Goal: Check status: Check status

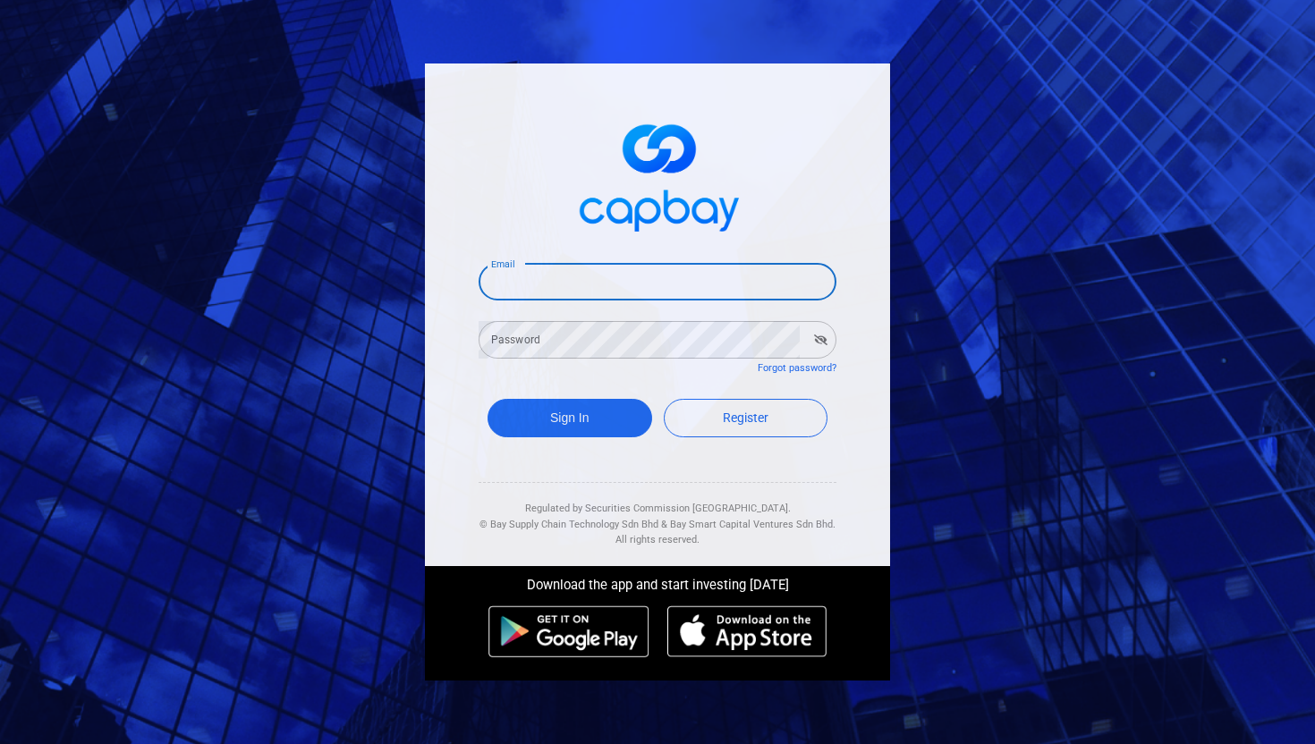
click at [590, 284] on input "Email" at bounding box center [658, 282] width 358 height 38
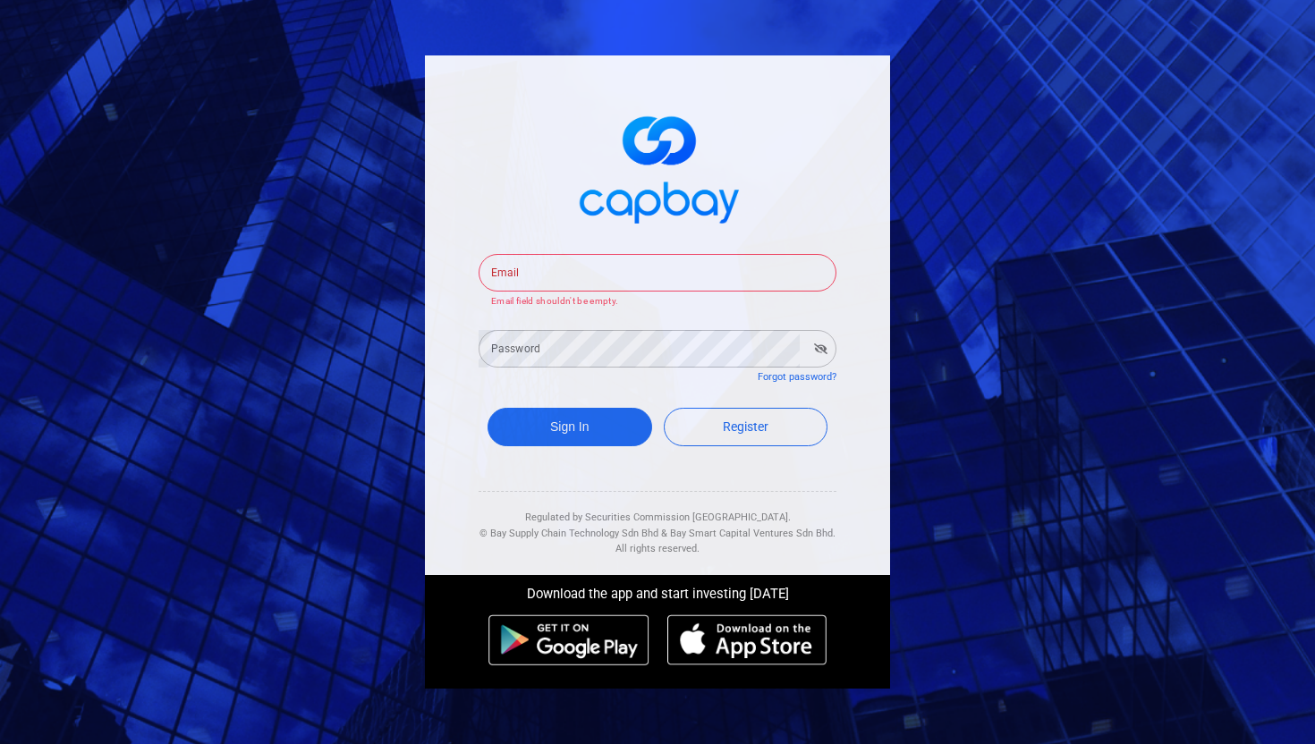
type input "[EMAIL_ADDRESS][DOMAIN_NAME]"
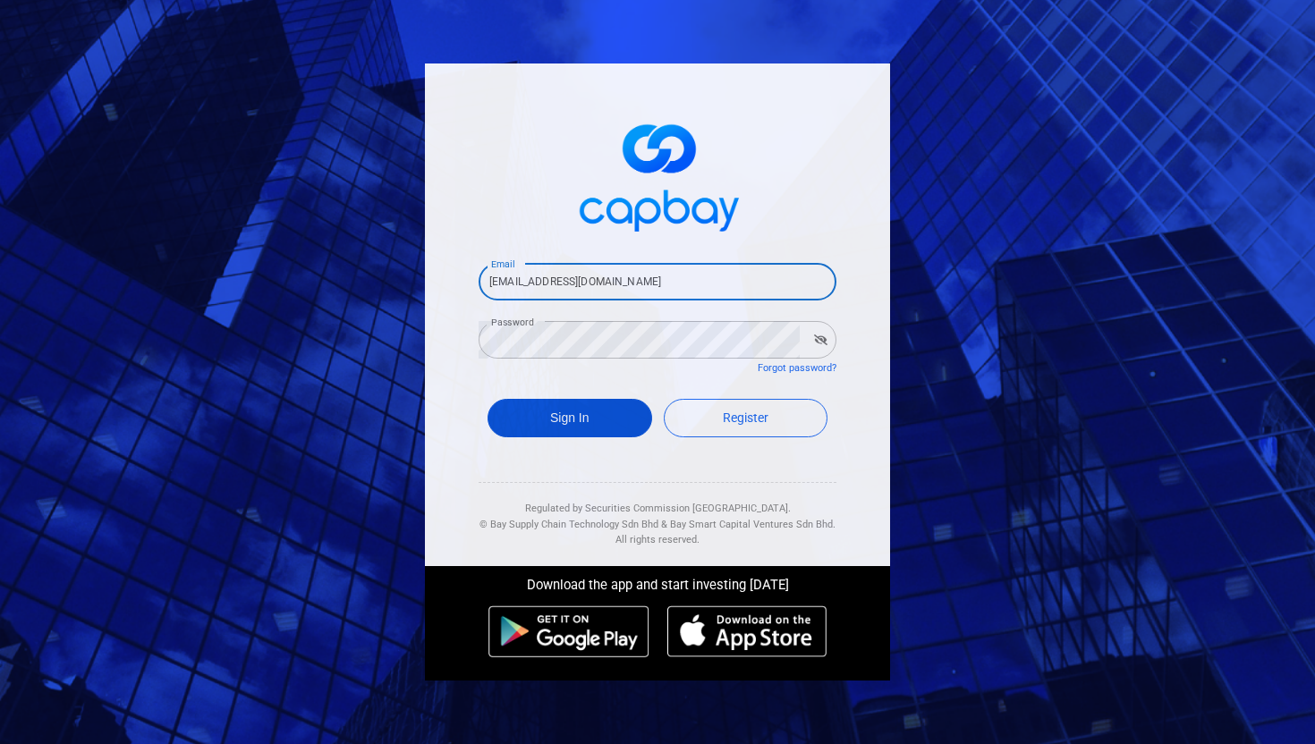
click at [562, 423] on button "Sign In" at bounding box center [570, 418] width 165 height 38
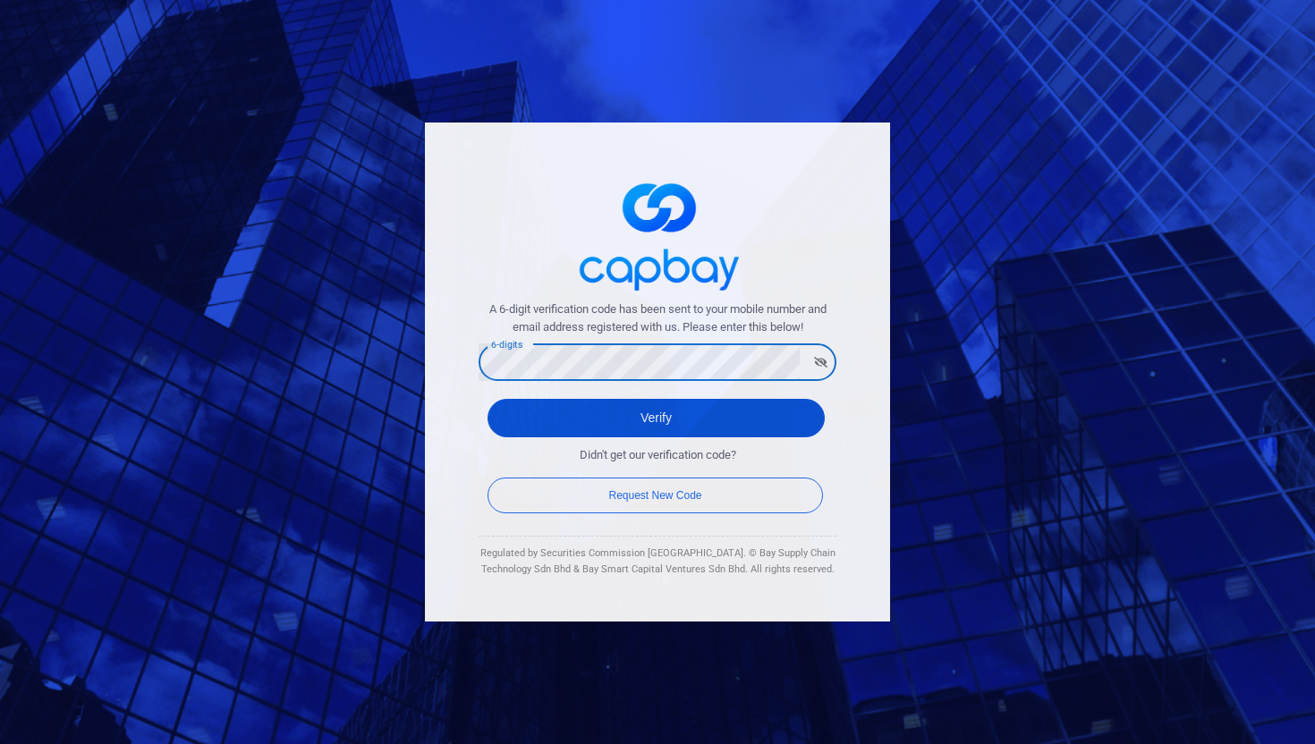
click at [660, 419] on button "Verify" at bounding box center [656, 418] width 337 height 38
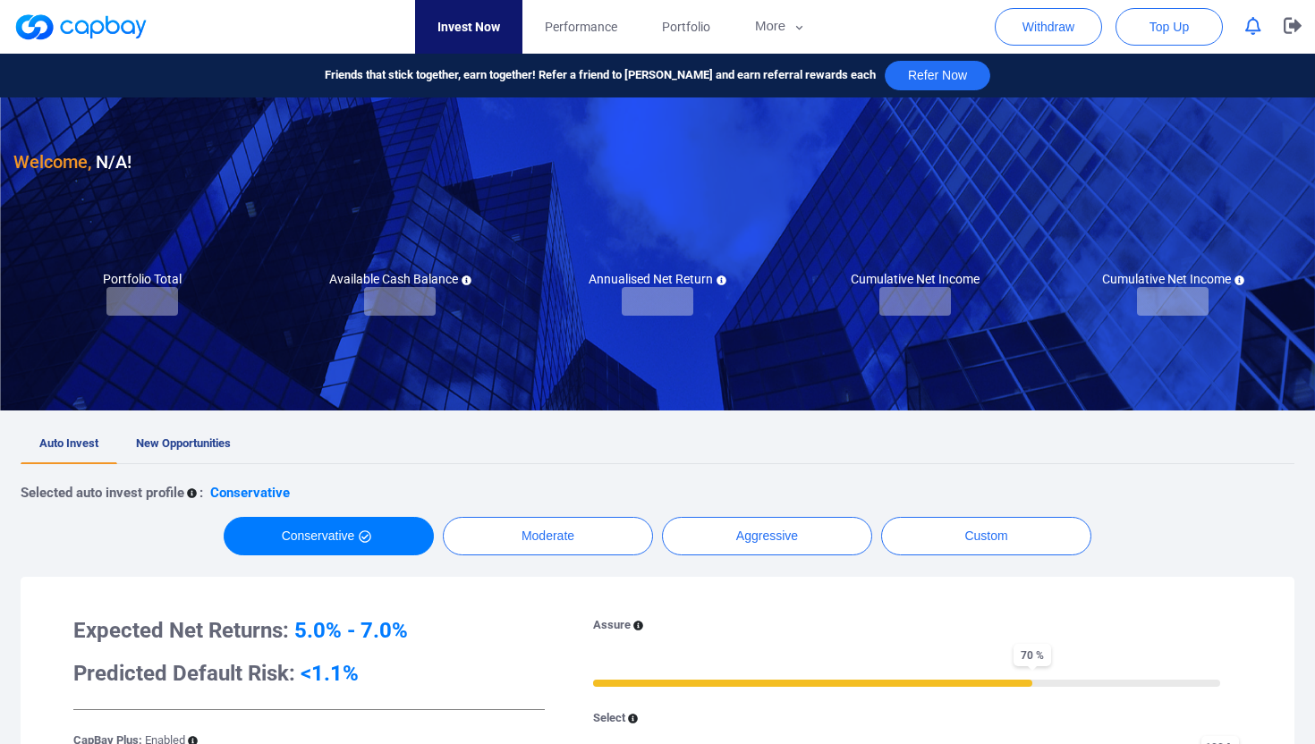
checkbox input "true"
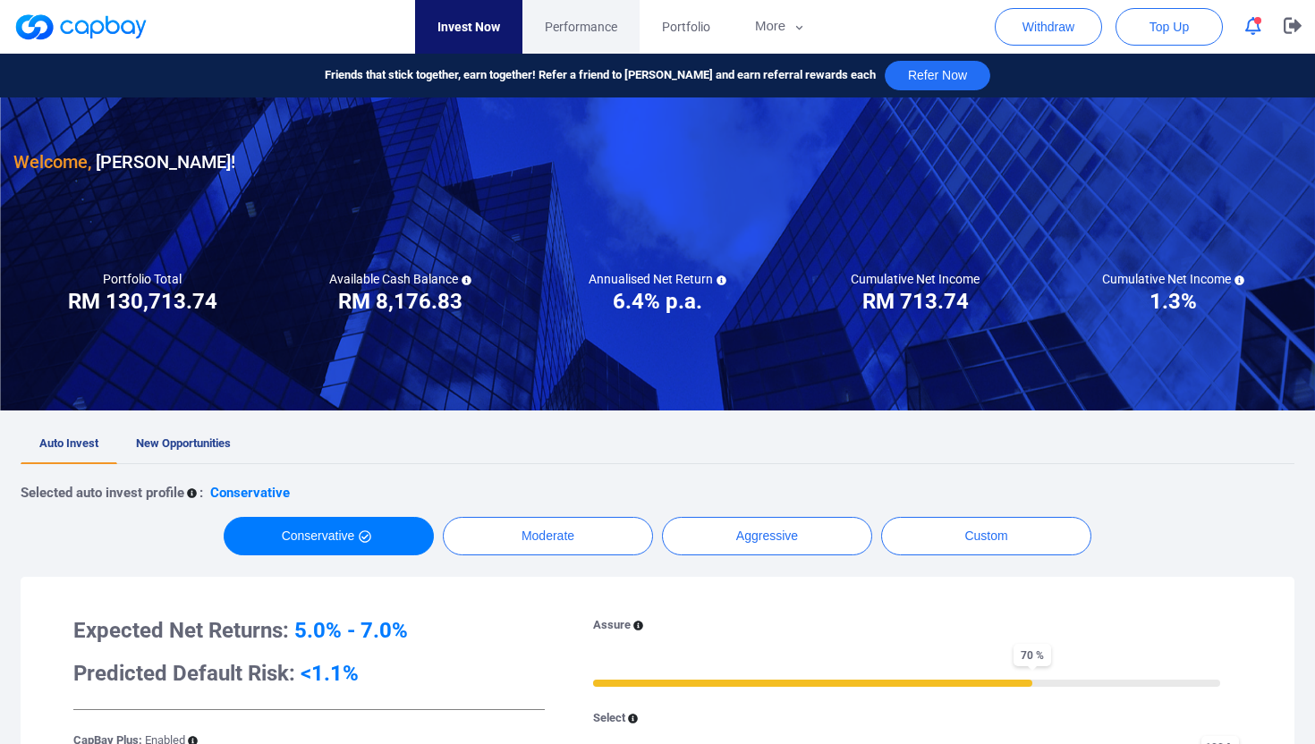
click at [582, 28] on span "Performance" at bounding box center [581, 27] width 72 height 20
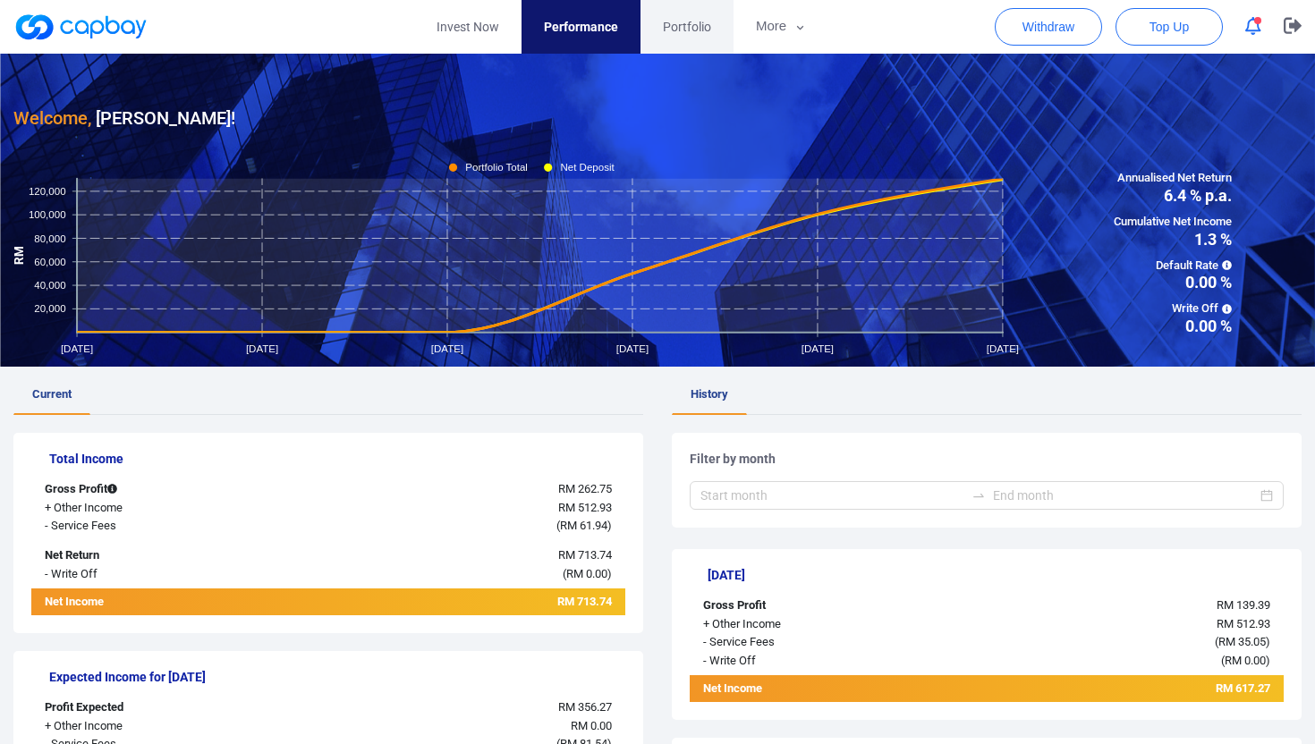
click at [686, 28] on span "Portfolio" at bounding box center [687, 27] width 48 height 20
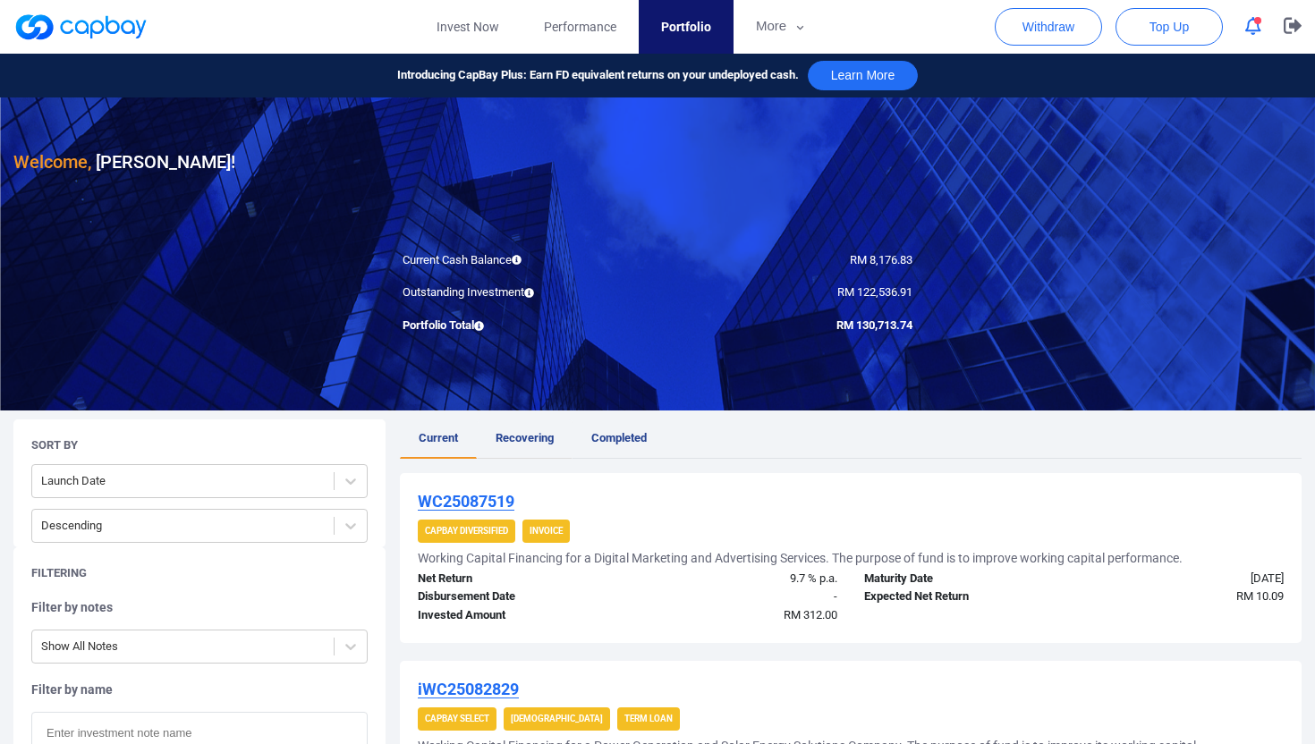
click at [522, 443] on span "Recovering" at bounding box center [525, 437] width 58 height 13
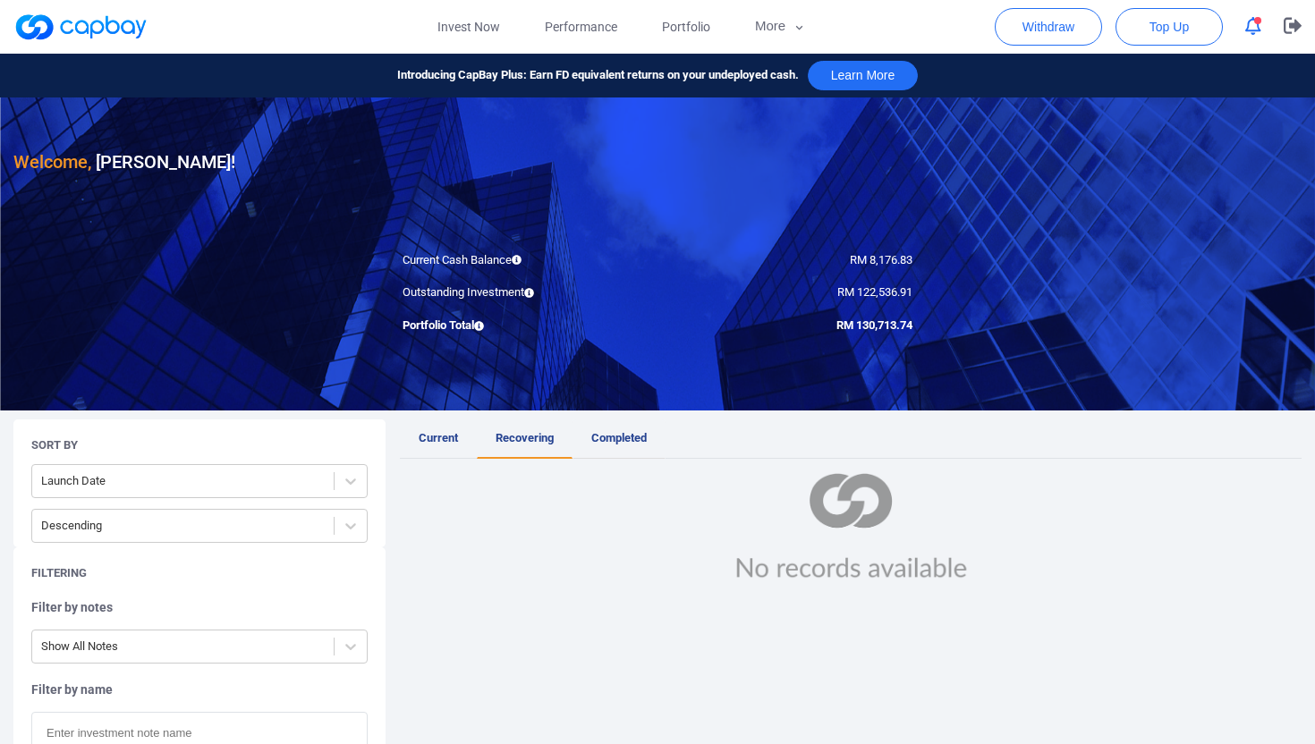
click at [640, 432] on span "Completed" at bounding box center [618, 437] width 55 height 13
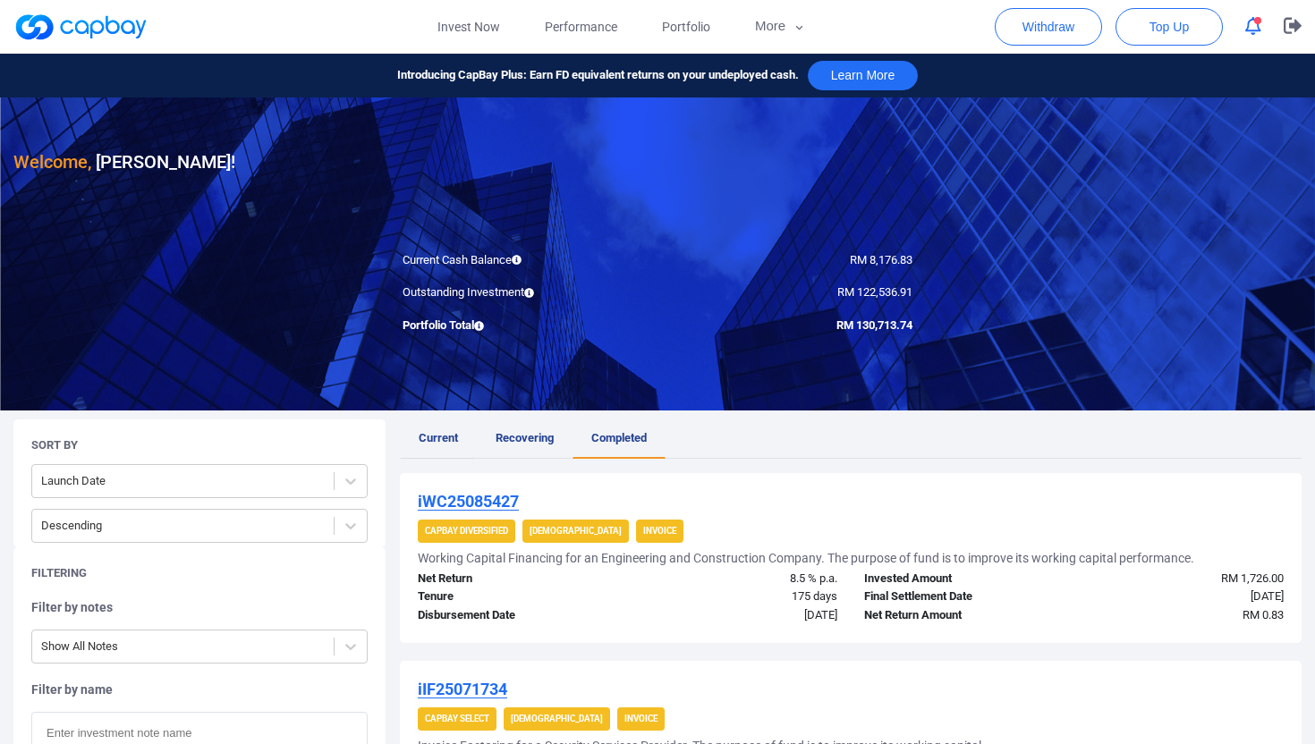
click at [432, 439] on span "Current" at bounding box center [438, 437] width 39 height 13
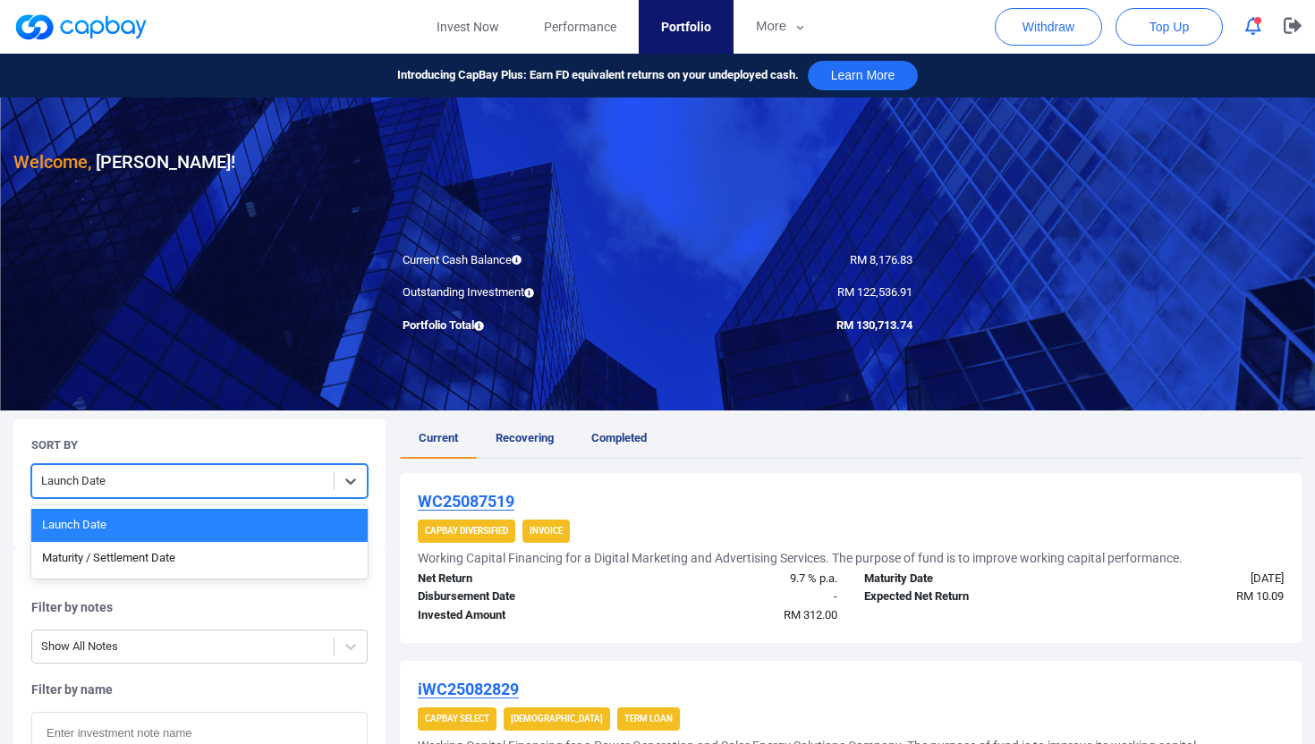
click at [111, 478] on div at bounding box center [183, 482] width 284 height 22
click at [112, 565] on div "Maturity / Settlement Date" at bounding box center [199, 558] width 336 height 33
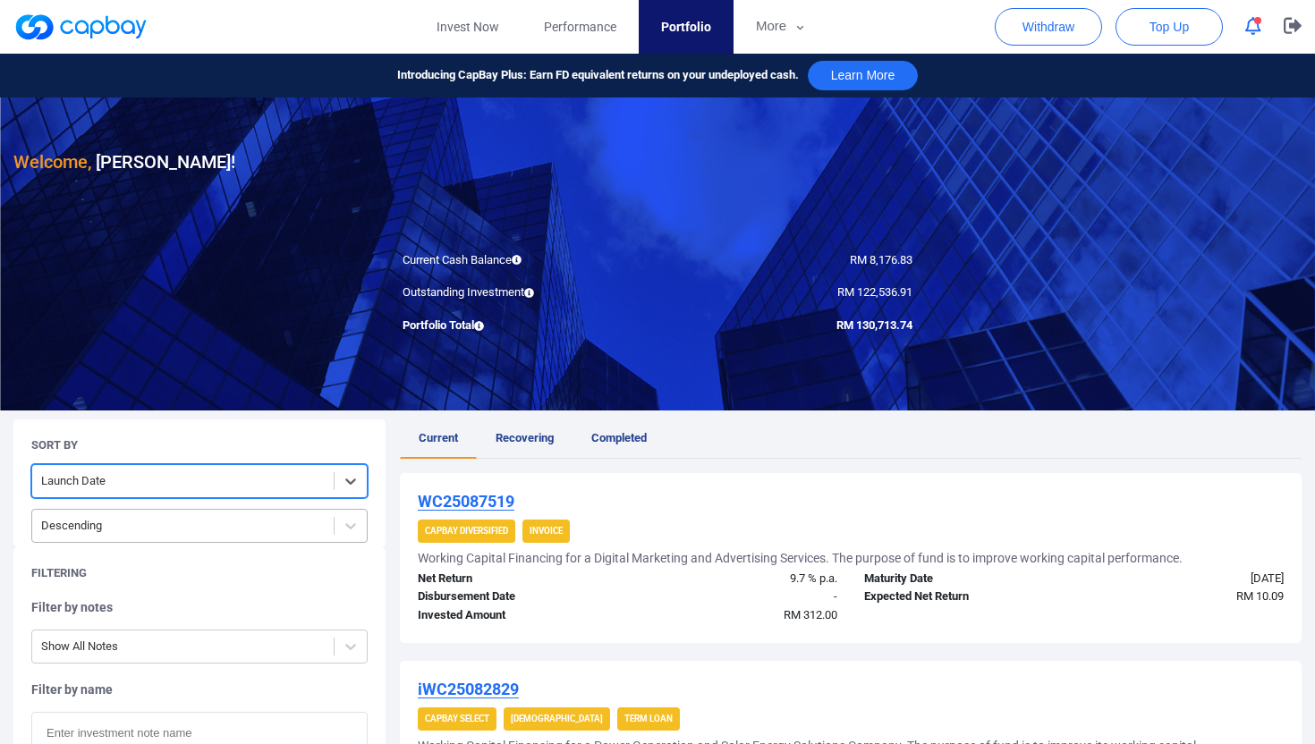
click at [107, 532] on div at bounding box center [183, 526] width 284 height 22
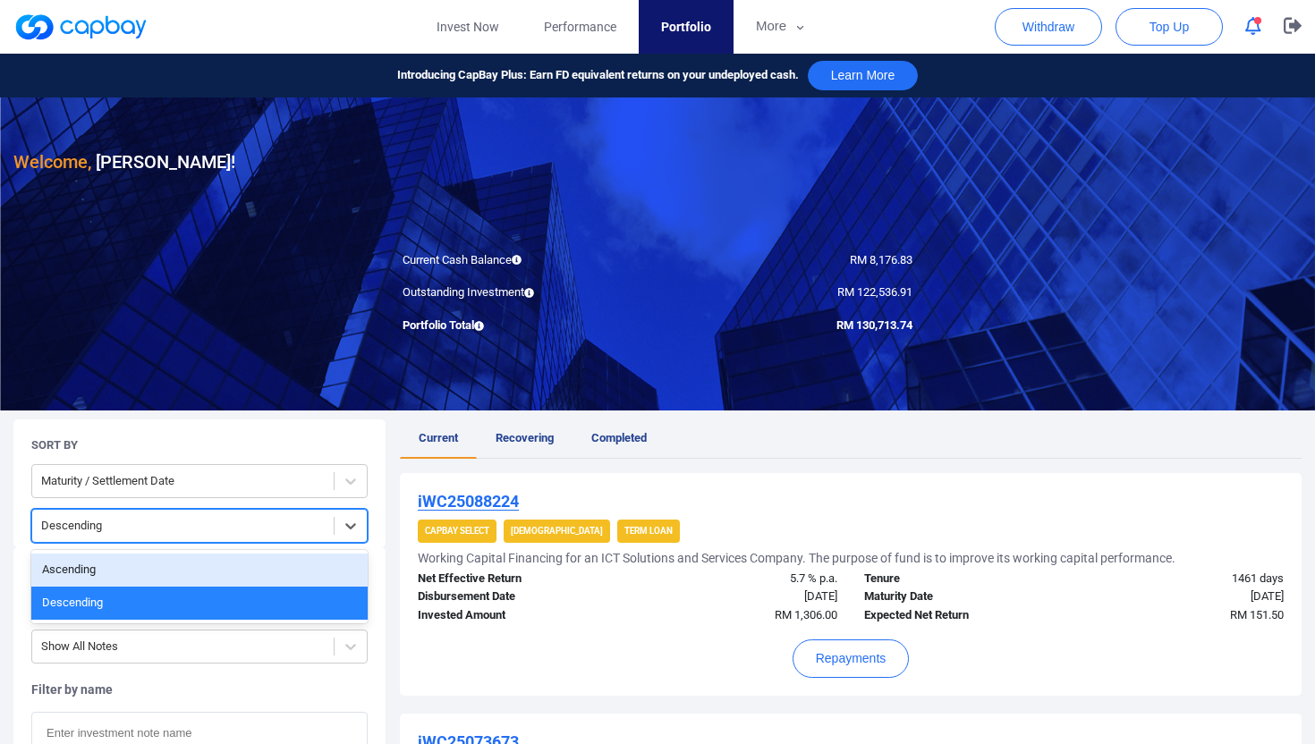
click at [111, 573] on div "Ascending" at bounding box center [199, 570] width 336 height 33
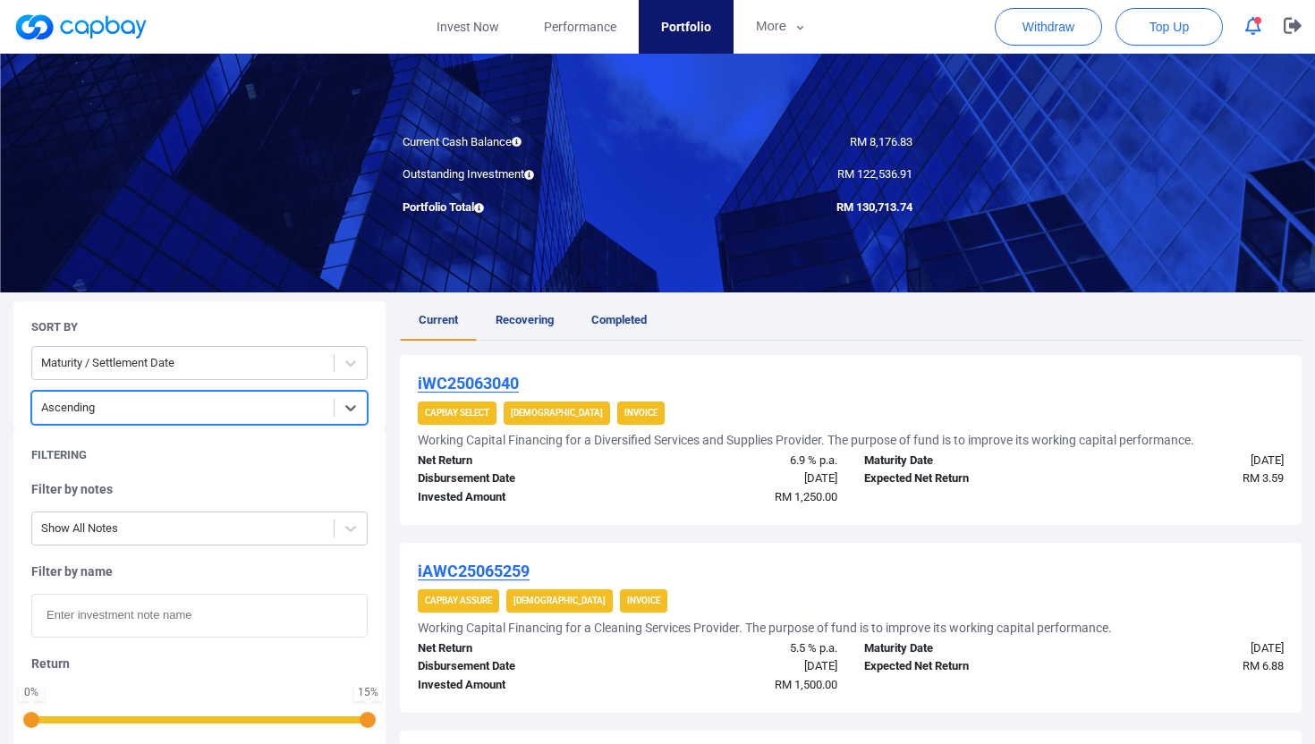
scroll to position [89, 0]
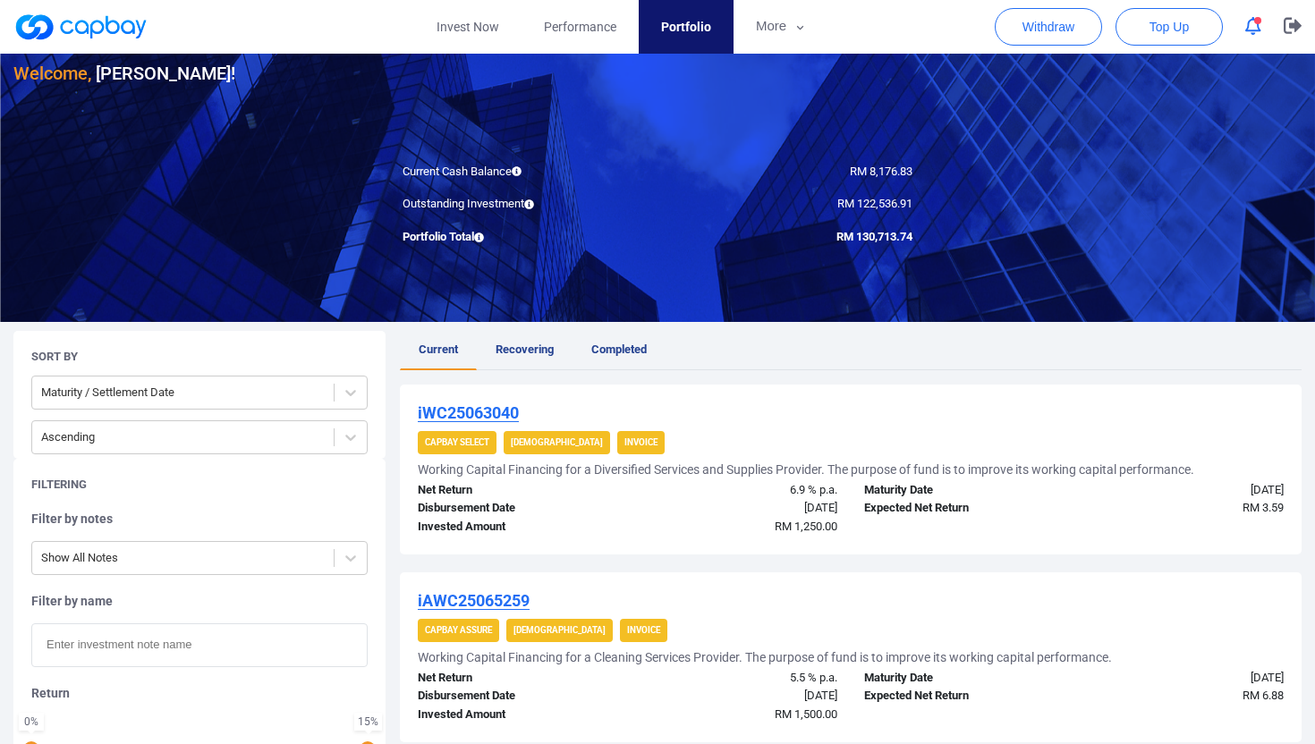
click at [540, 465] on h5 "Working Capital Financing for a Diversified Services and Supplies Provider. The…" at bounding box center [806, 470] width 777 height 16
click at [641, 518] on div "RM 1,250.00" at bounding box center [740, 527] width 224 height 19
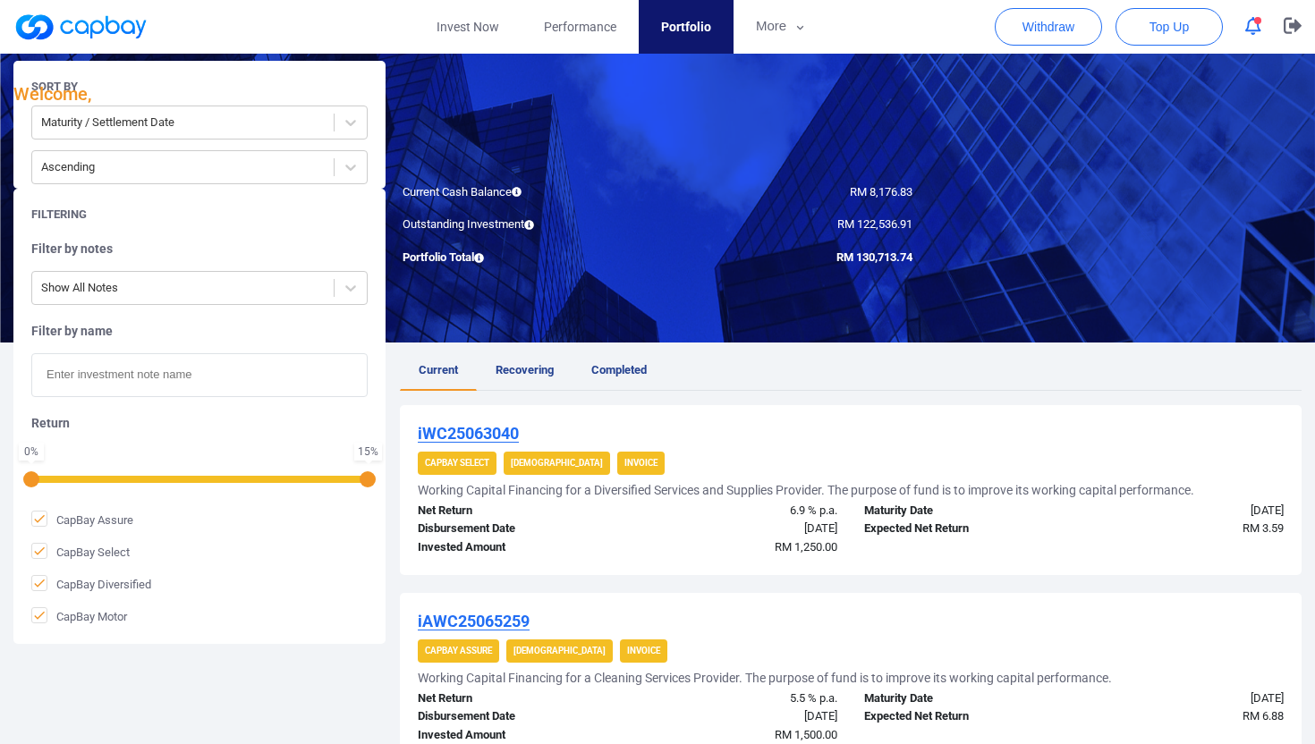
scroll to position [0, 0]
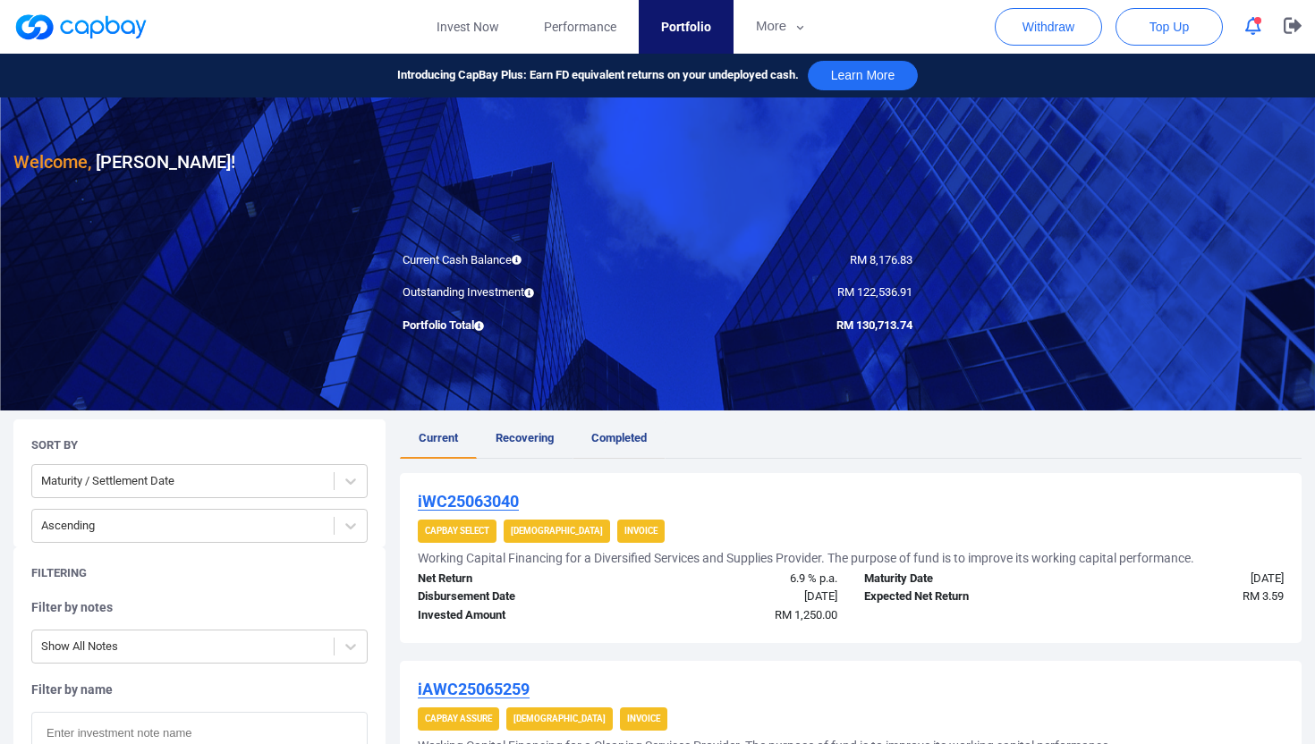
click at [625, 442] on span "Completed" at bounding box center [618, 437] width 55 height 13
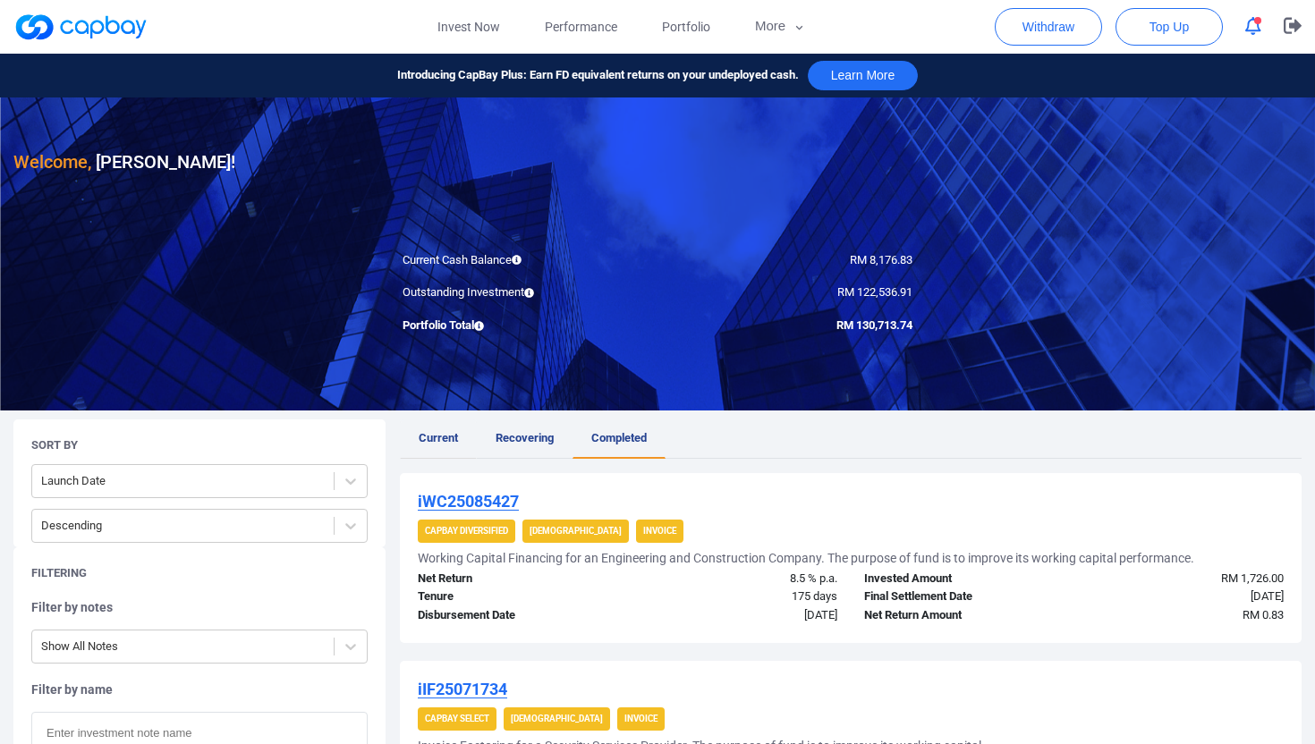
click at [431, 440] on span "Current" at bounding box center [438, 437] width 39 height 13
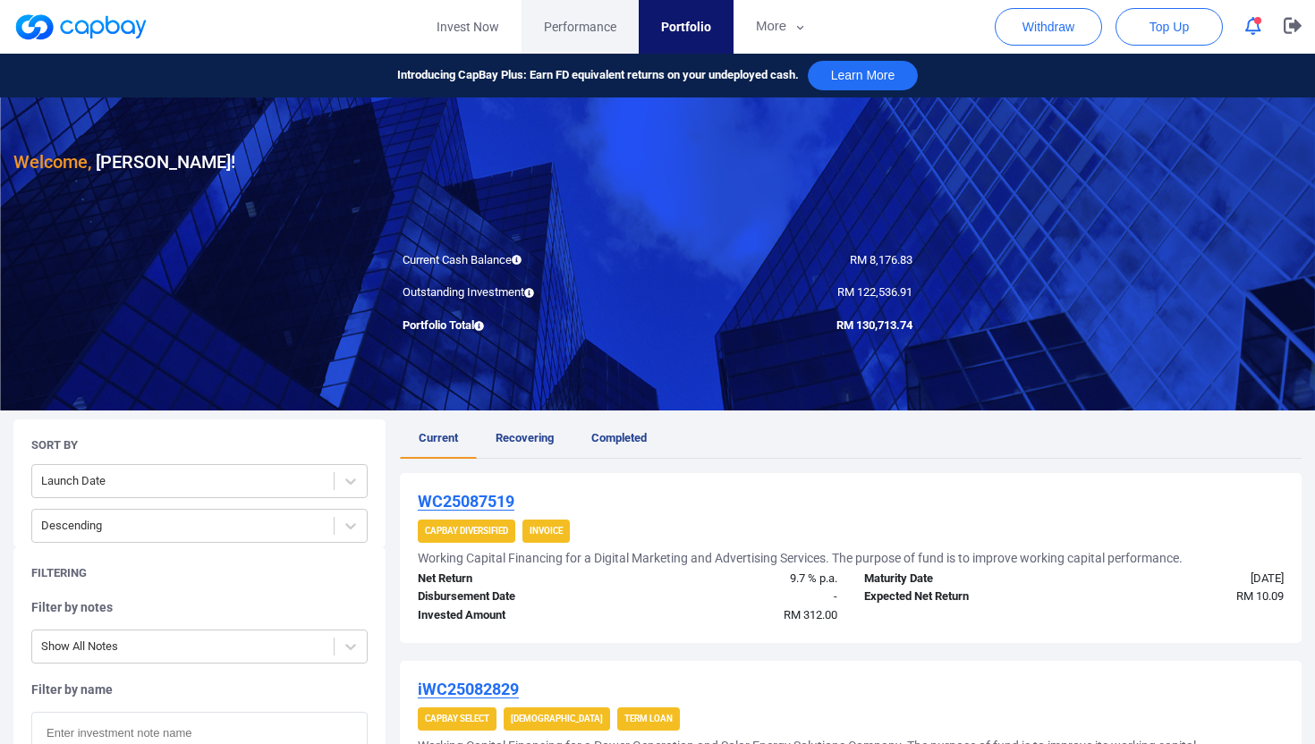
click at [587, 25] on span "Performance" at bounding box center [580, 27] width 72 height 20
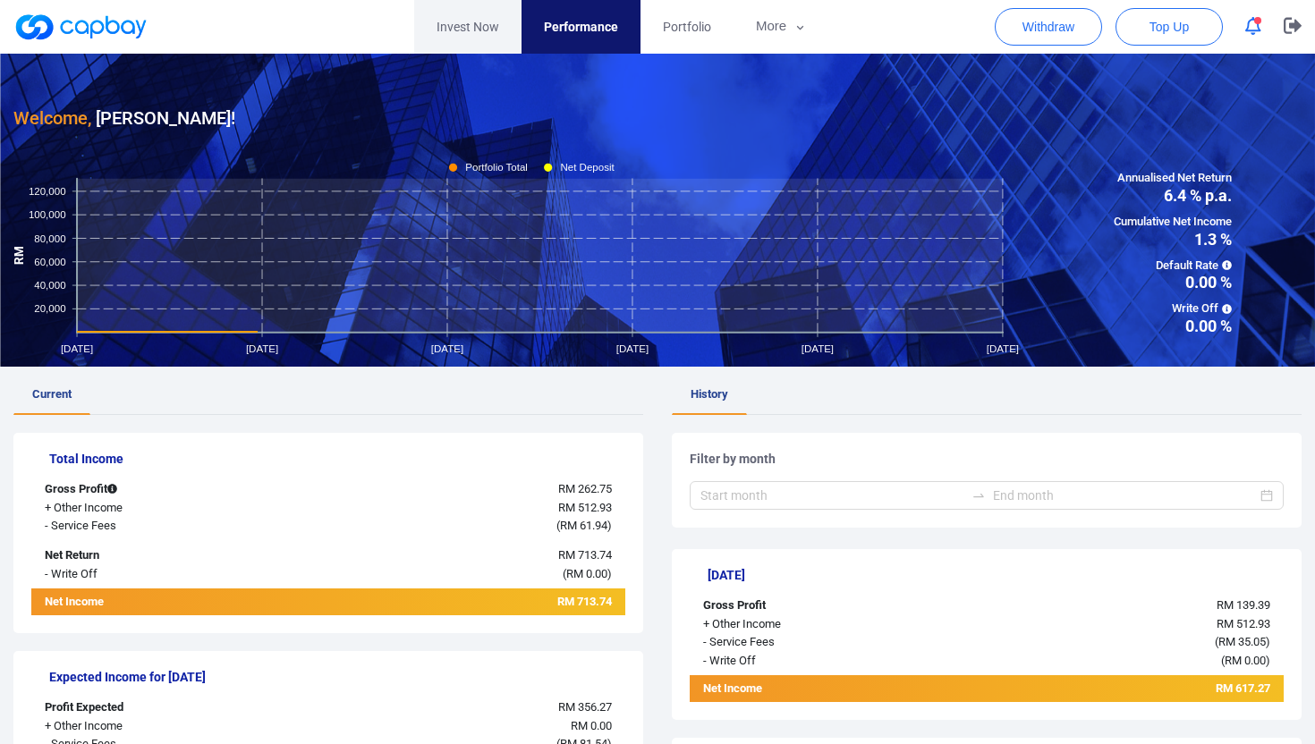
click at [446, 14] on link "Invest Now" at bounding box center [467, 27] width 107 height 54
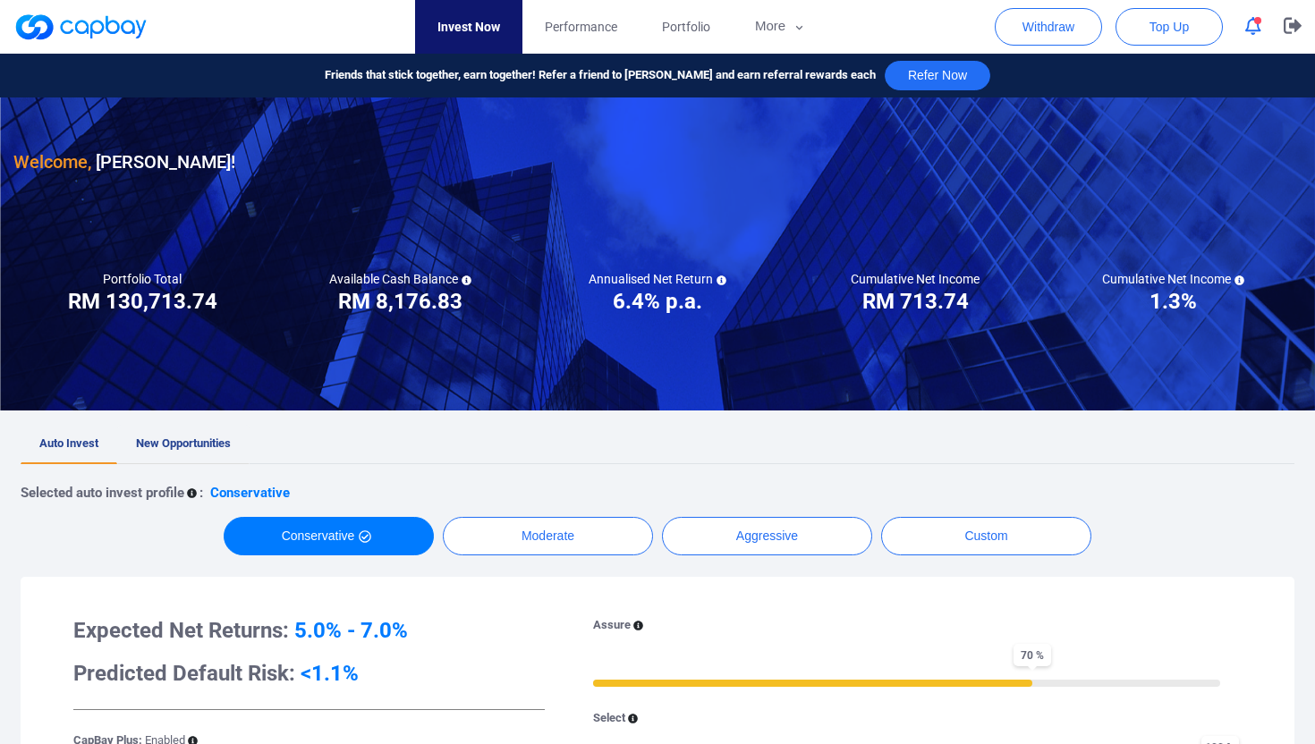
click at [192, 437] on span "New Opportunities" at bounding box center [183, 443] width 95 height 13
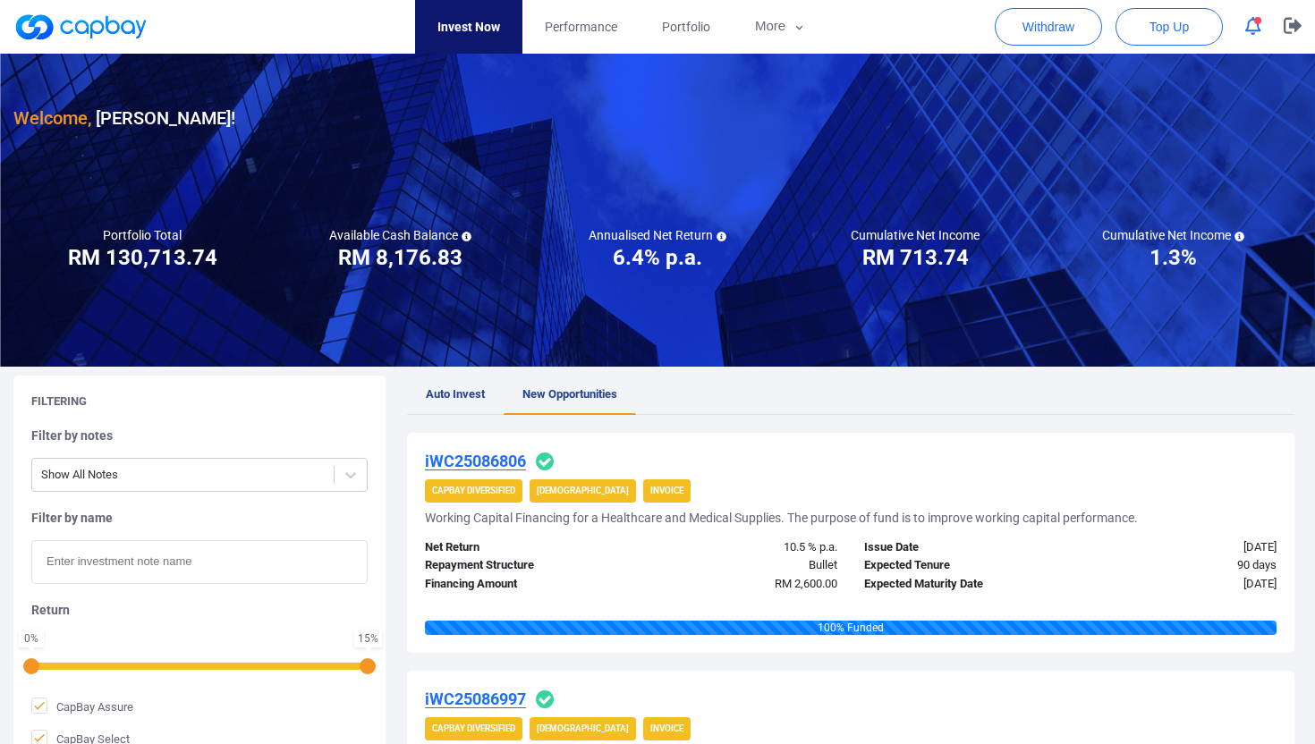
drag, startPoint x: 460, startPoint y: 389, endPoint x: 637, endPoint y: 400, distance: 177.5
click at [636, 400] on ul "Auto Invest New Opportunities" at bounding box center [850, 395] width 887 height 39
click at [445, 392] on span "Auto Invest" at bounding box center [455, 393] width 59 height 13
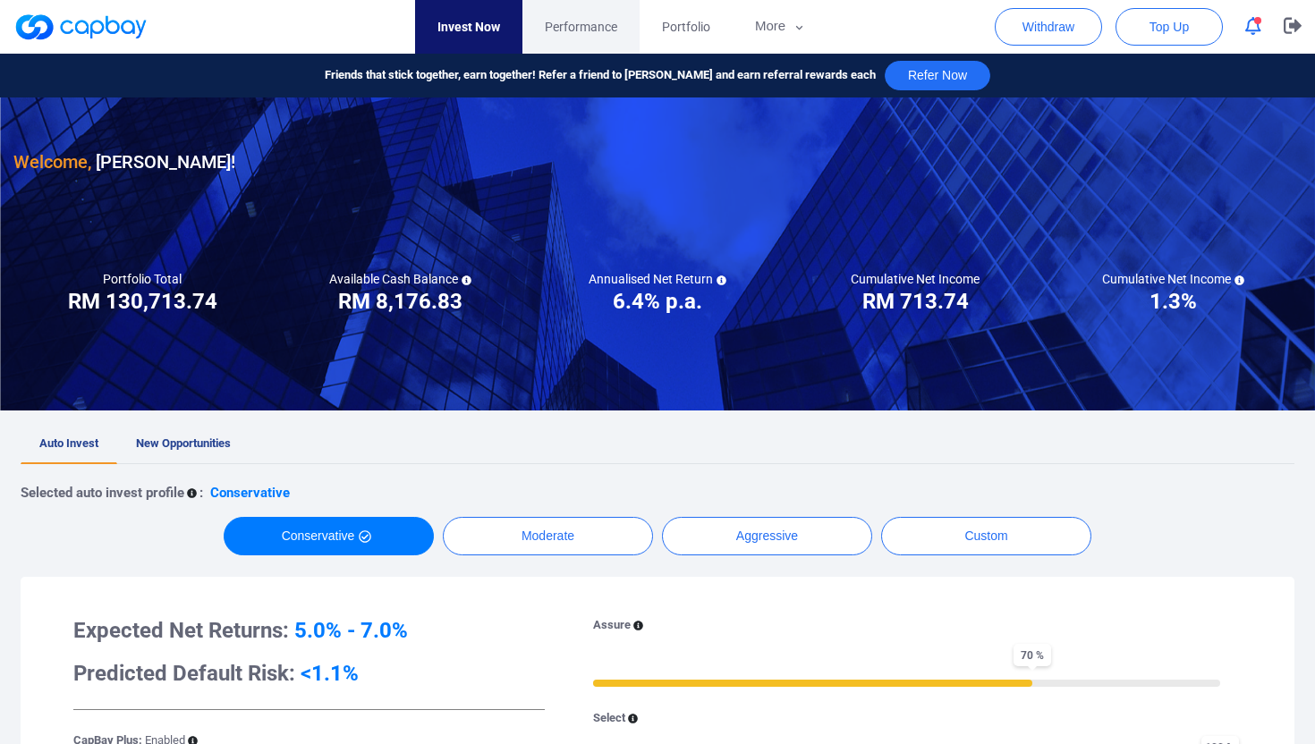
click at [588, 27] on span "Performance" at bounding box center [581, 27] width 72 height 20
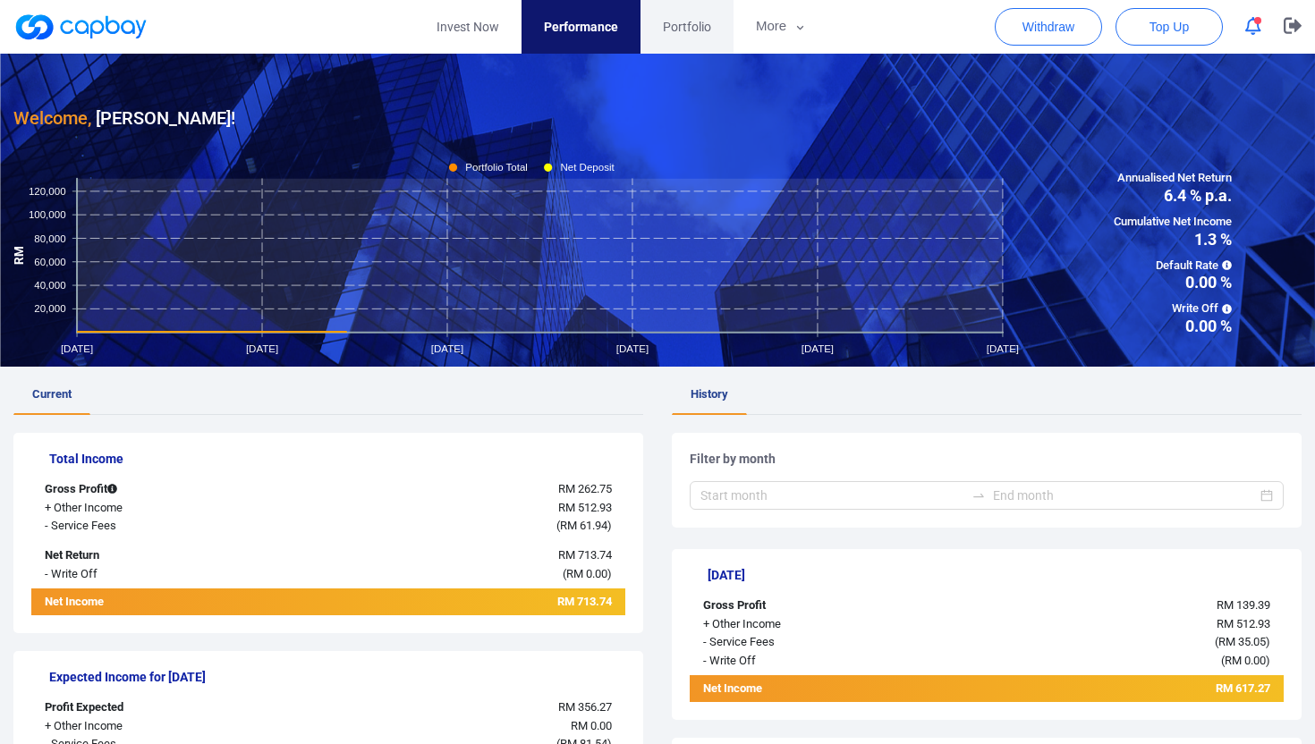
click at [692, 27] on span "Portfolio" at bounding box center [687, 27] width 48 height 20
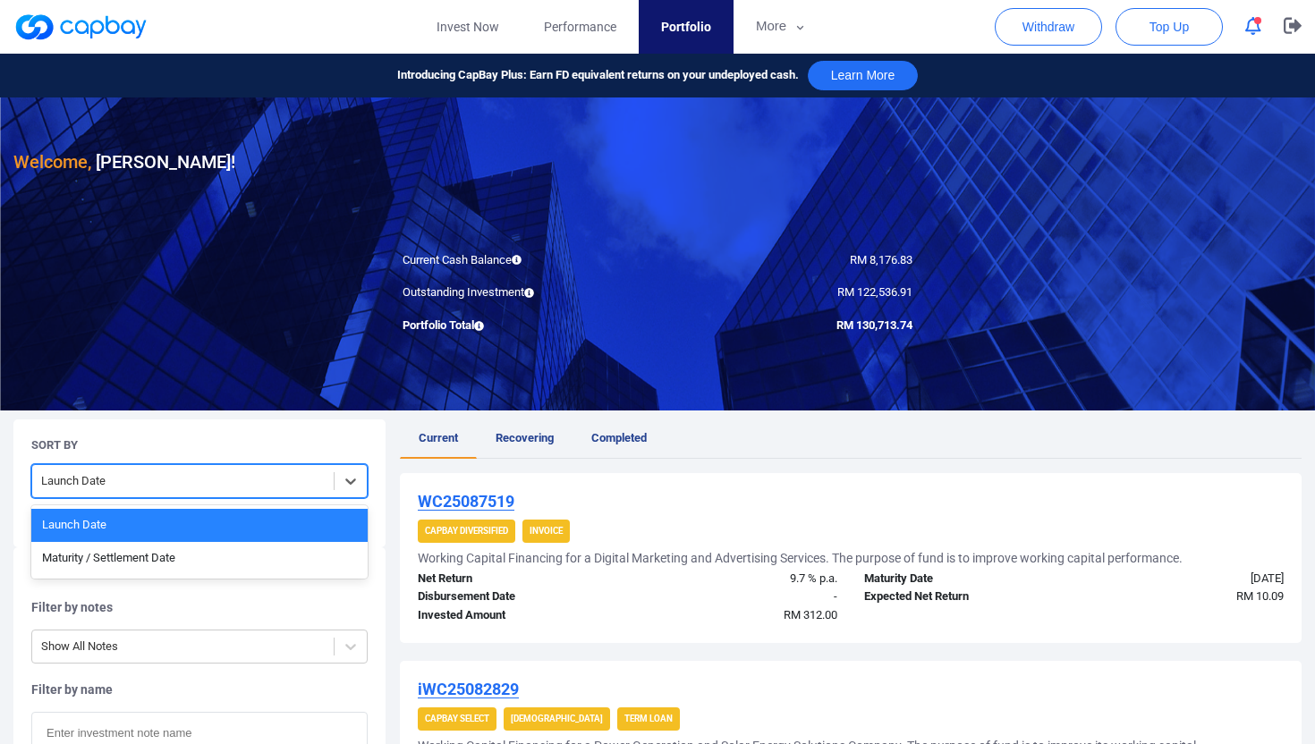
click at [116, 481] on div at bounding box center [183, 482] width 284 height 22
click at [117, 561] on div "Maturity / Settlement Date" at bounding box center [199, 558] width 336 height 33
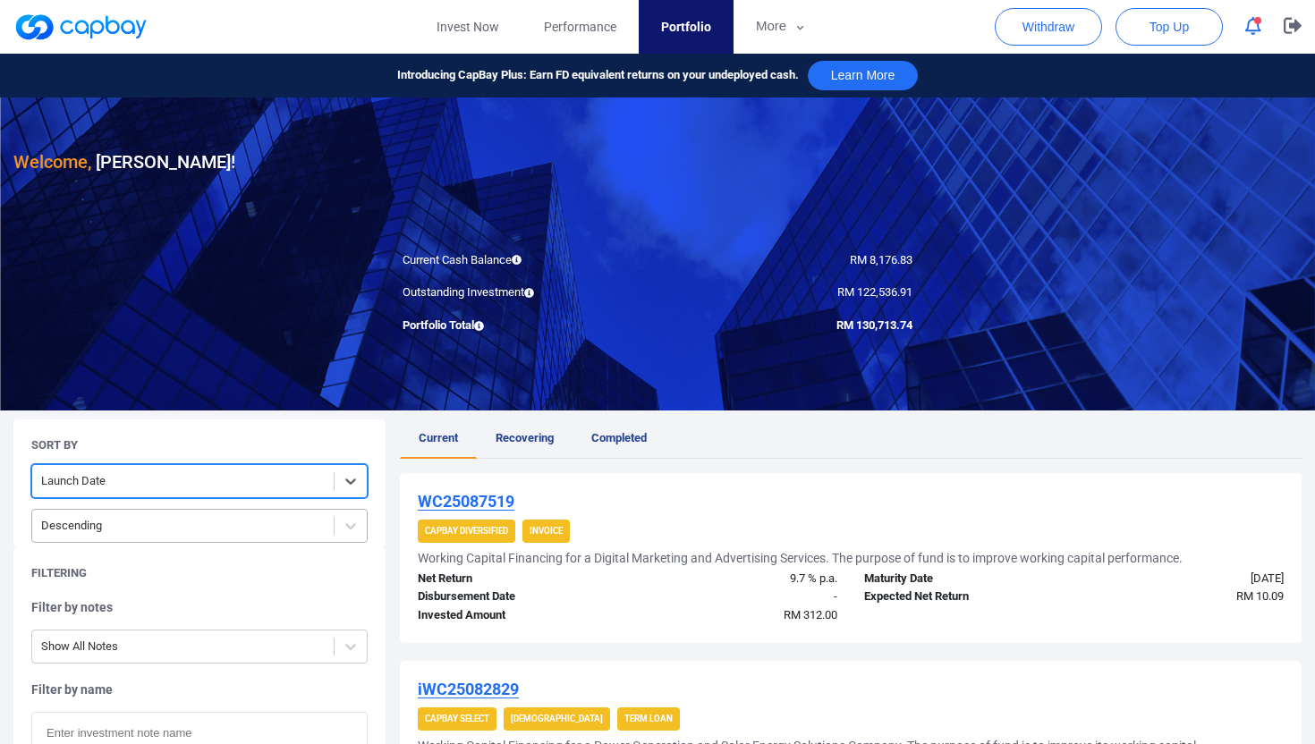
click at [115, 527] on div at bounding box center [183, 526] width 284 height 22
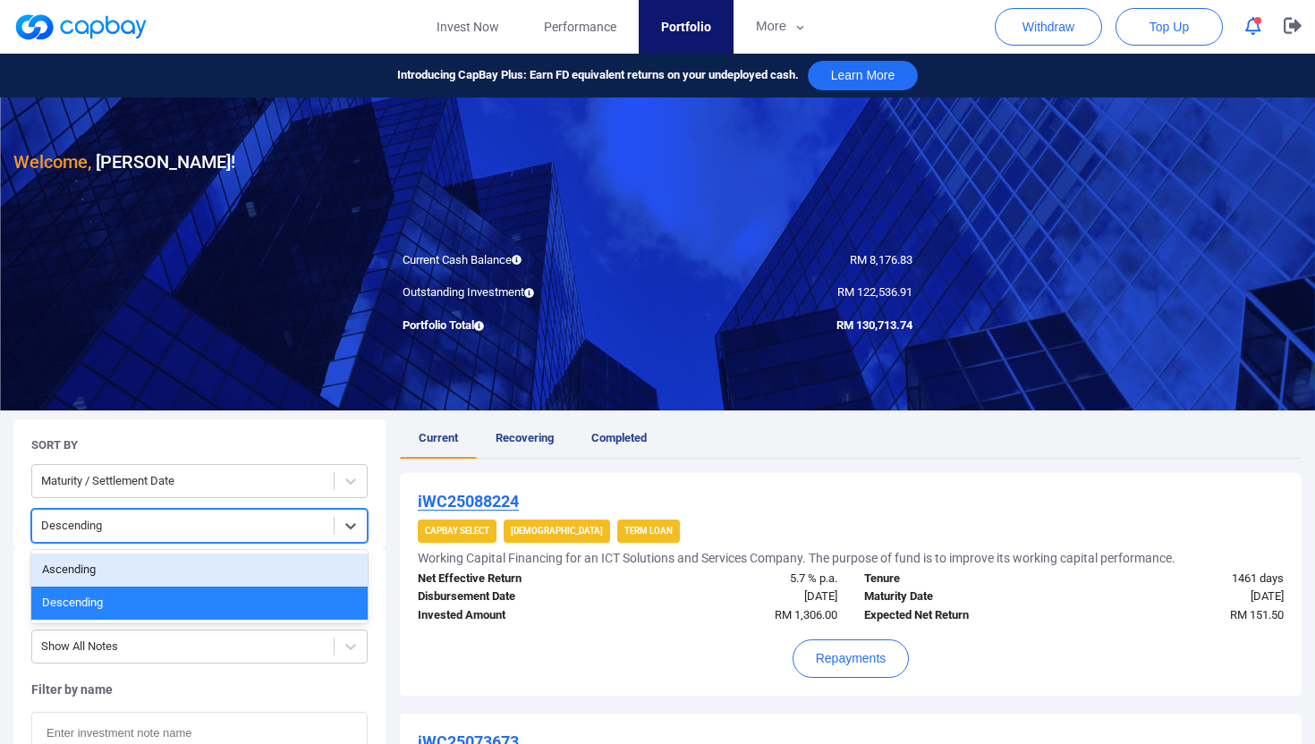
click at [115, 574] on div "Ascending" at bounding box center [199, 570] width 336 height 33
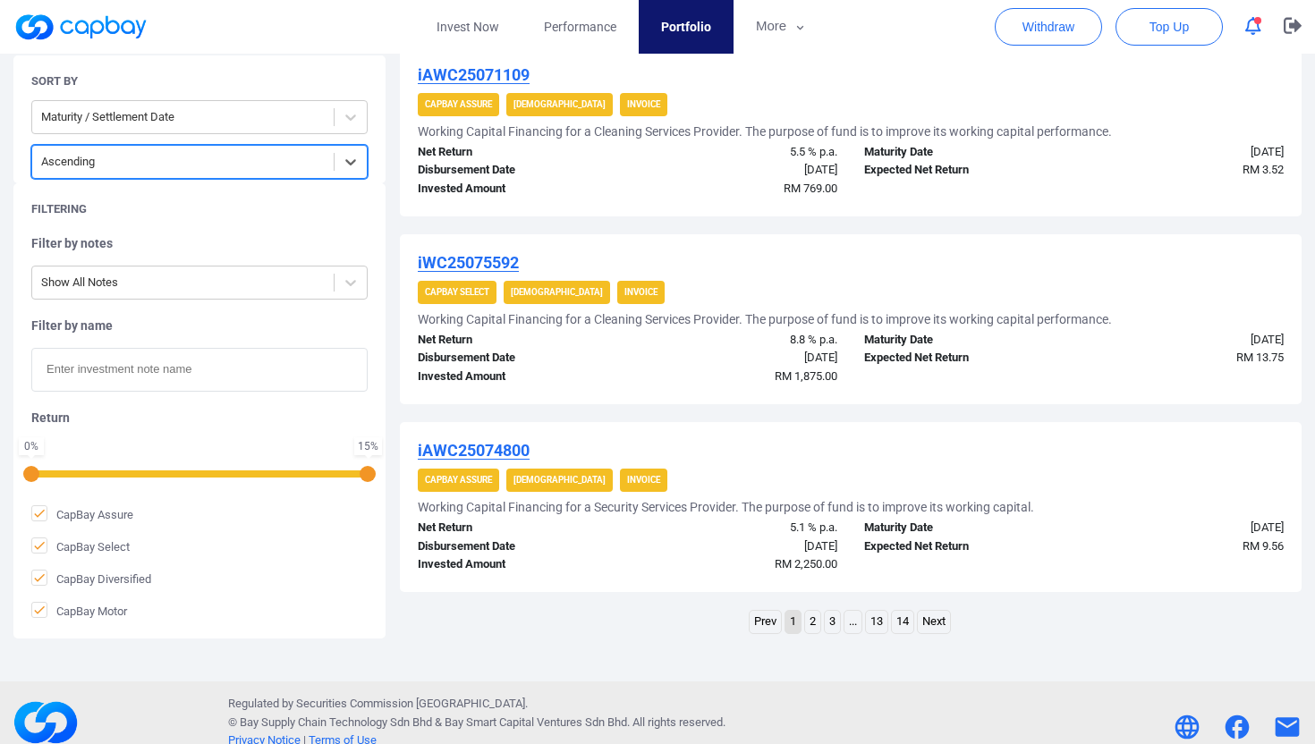
scroll to position [1762, 0]
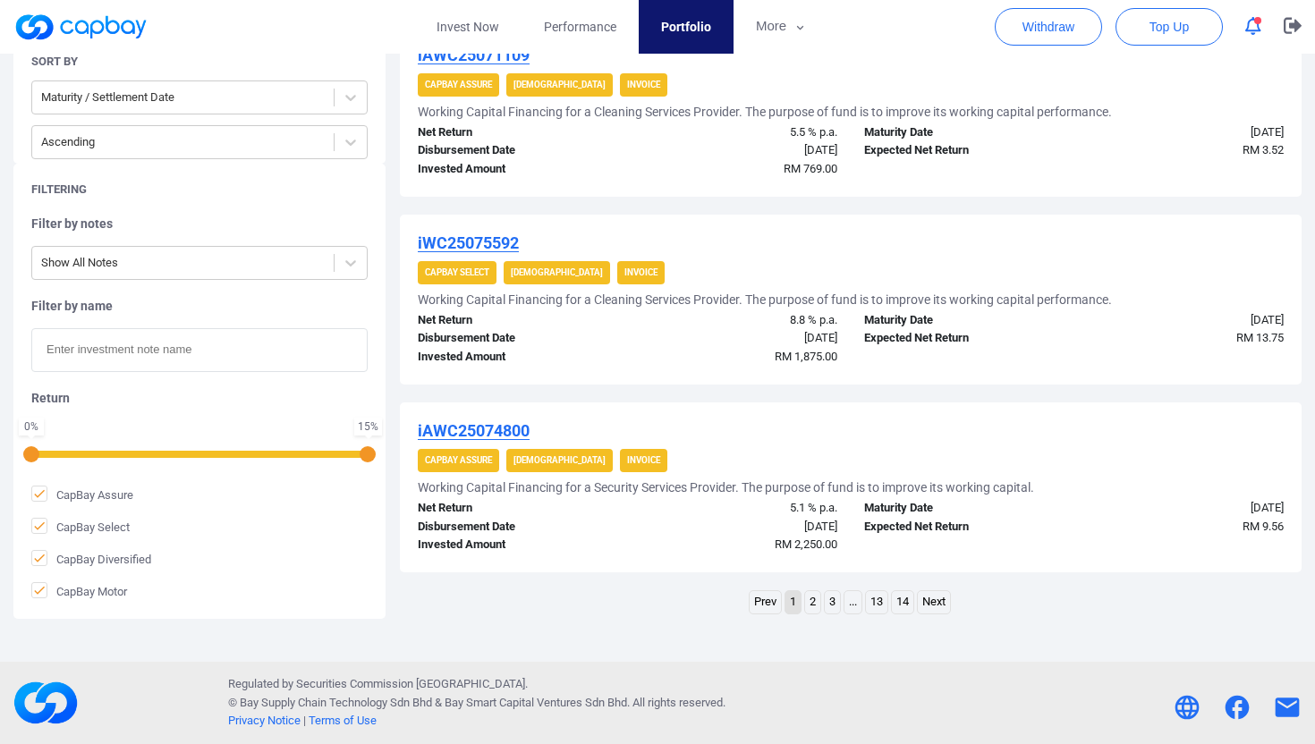
click at [811, 599] on link "2" at bounding box center [812, 602] width 15 height 22
click at [820, 601] on link "3" at bounding box center [822, 602] width 15 height 22
click at [841, 601] on link "4" at bounding box center [842, 602] width 15 height 22
click at [849, 599] on link "5" at bounding box center [852, 602] width 15 height 22
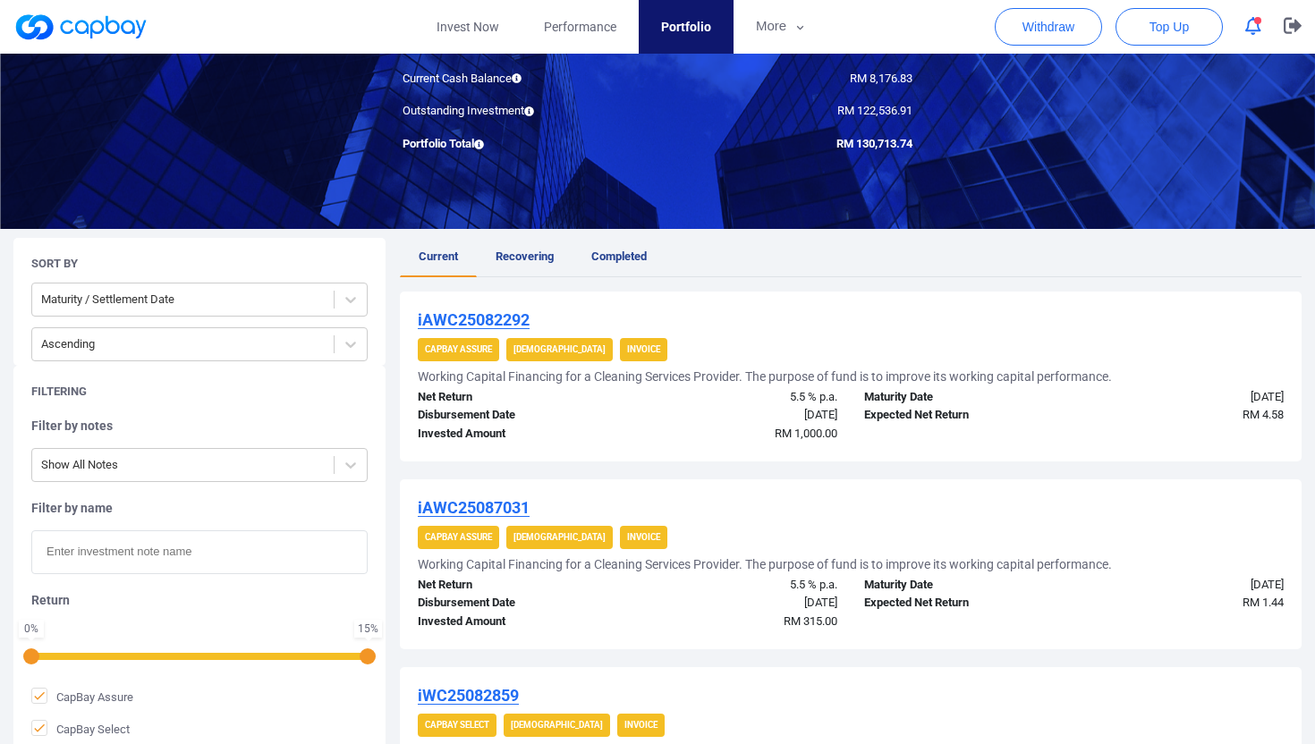
scroll to position [0, 0]
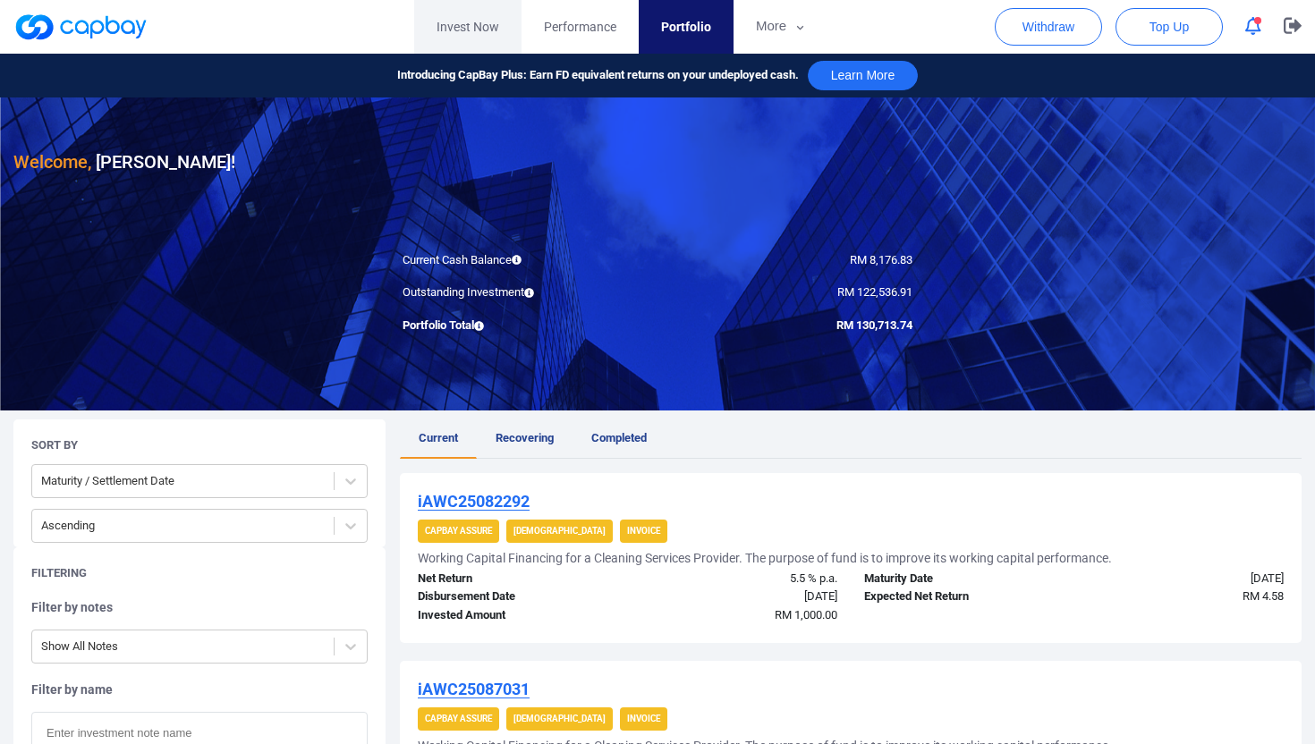
click at [462, 38] on link "Invest Now" at bounding box center [467, 27] width 107 height 54
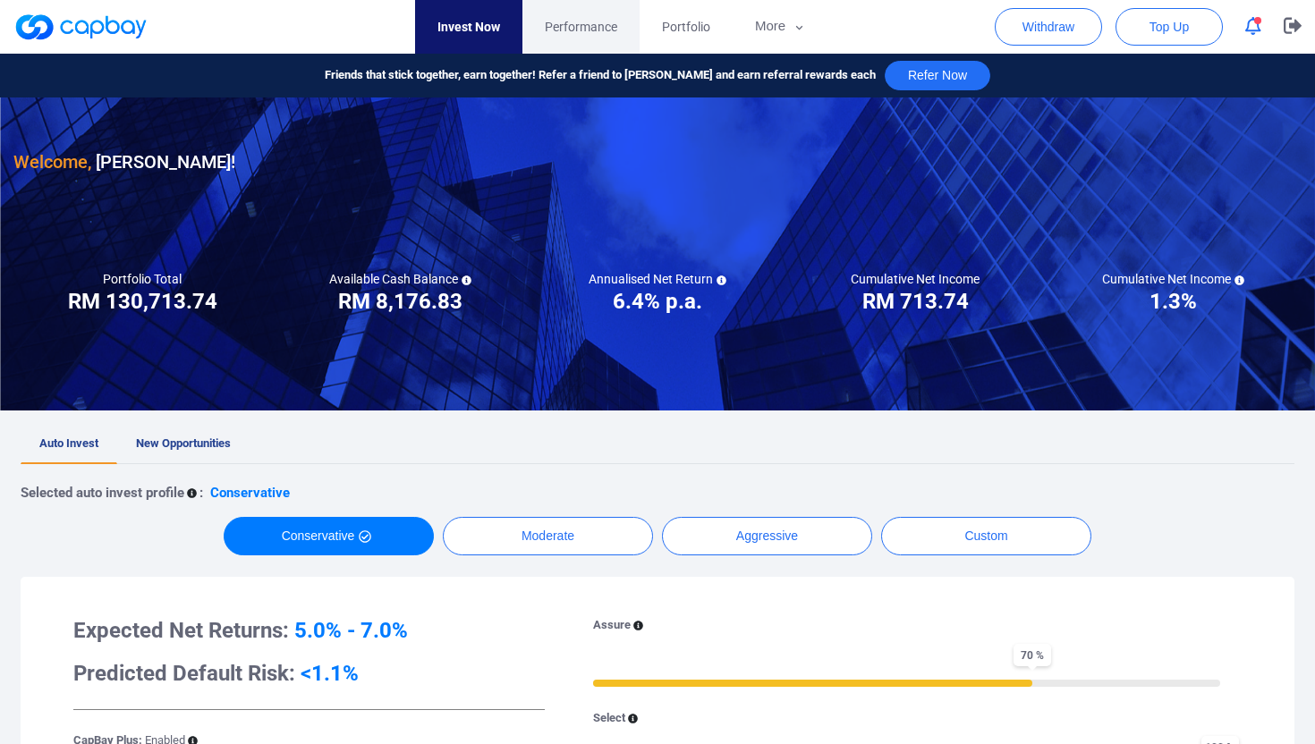
click at [566, 18] on span "Performance" at bounding box center [581, 27] width 72 height 20
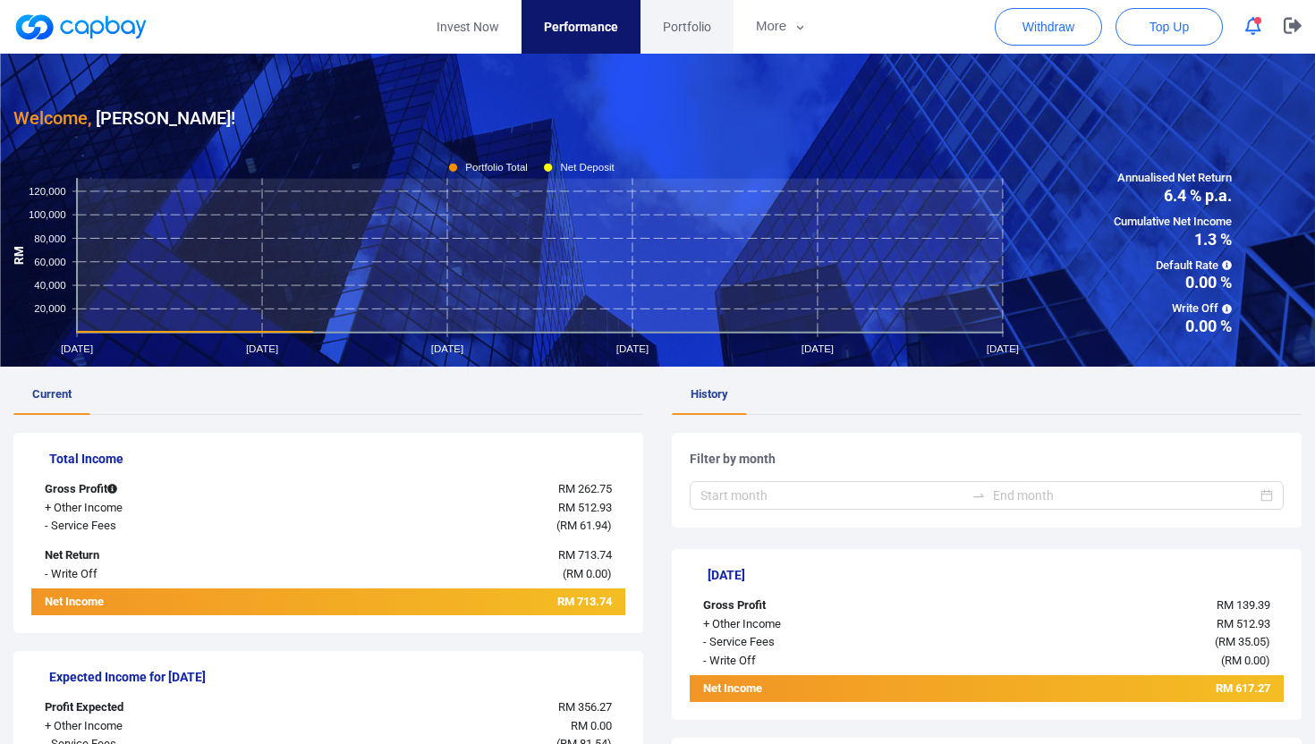
click at [686, 25] on span "Portfolio" at bounding box center [687, 27] width 48 height 20
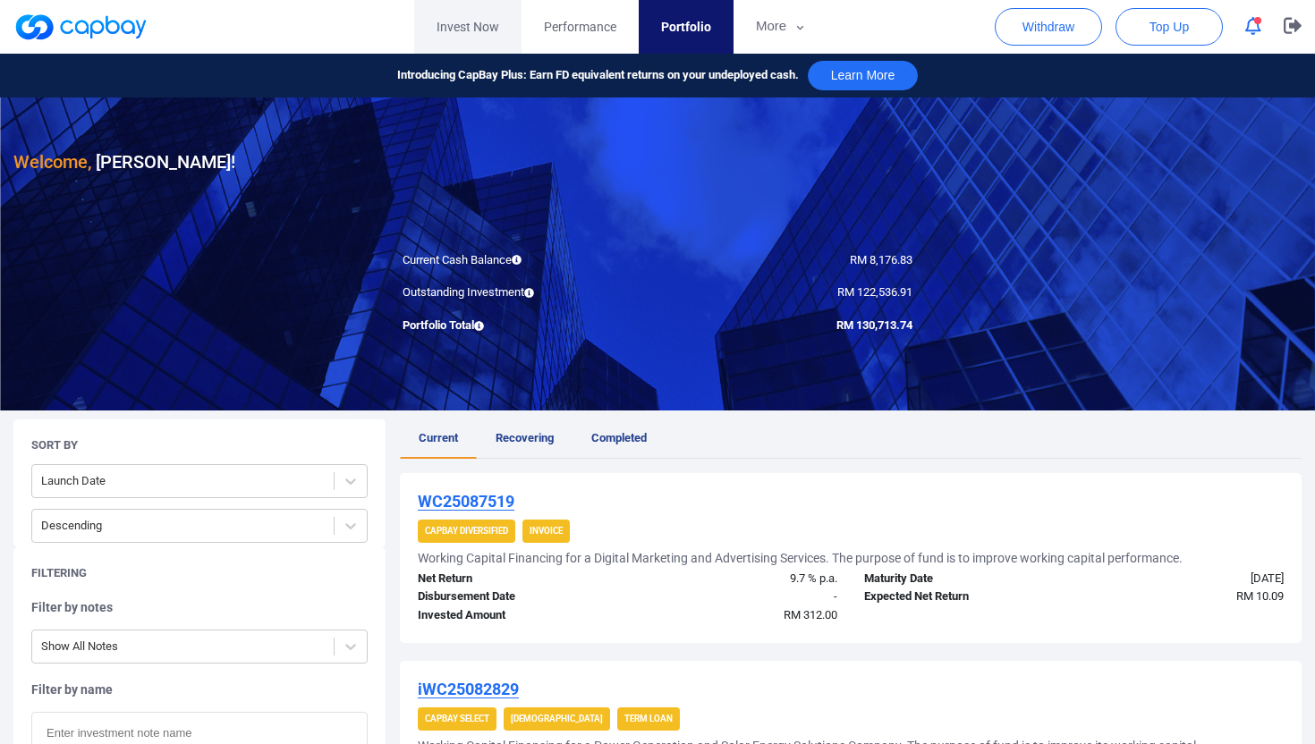
click at [442, 20] on link "Invest Now" at bounding box center [467, 27] width 107 height 54
